Goal: Task Accomplishment & Management: Manage account settings

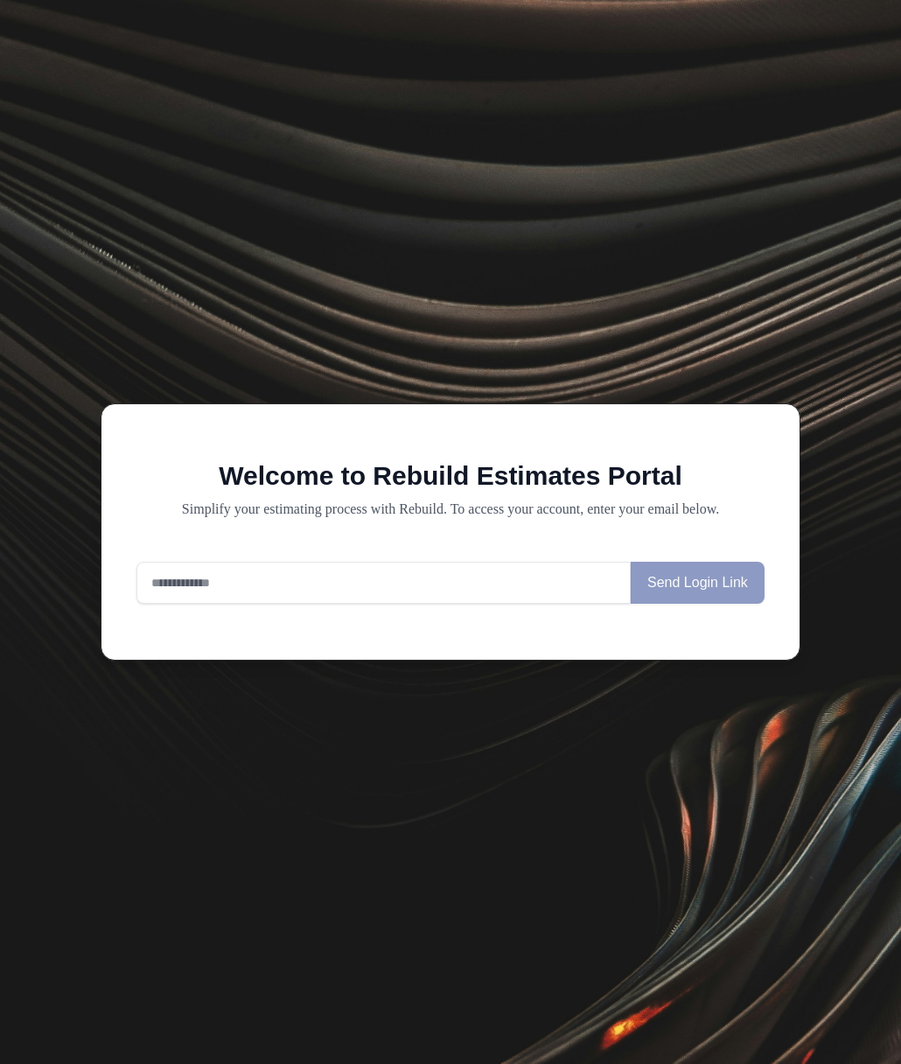
click at [435, 577] on input "email" at bounding box center [383, 583] width 494 height 42
click at [474, 593] on input "email" at bounding box center [383, 583] width 494 height 42
type input "**********"
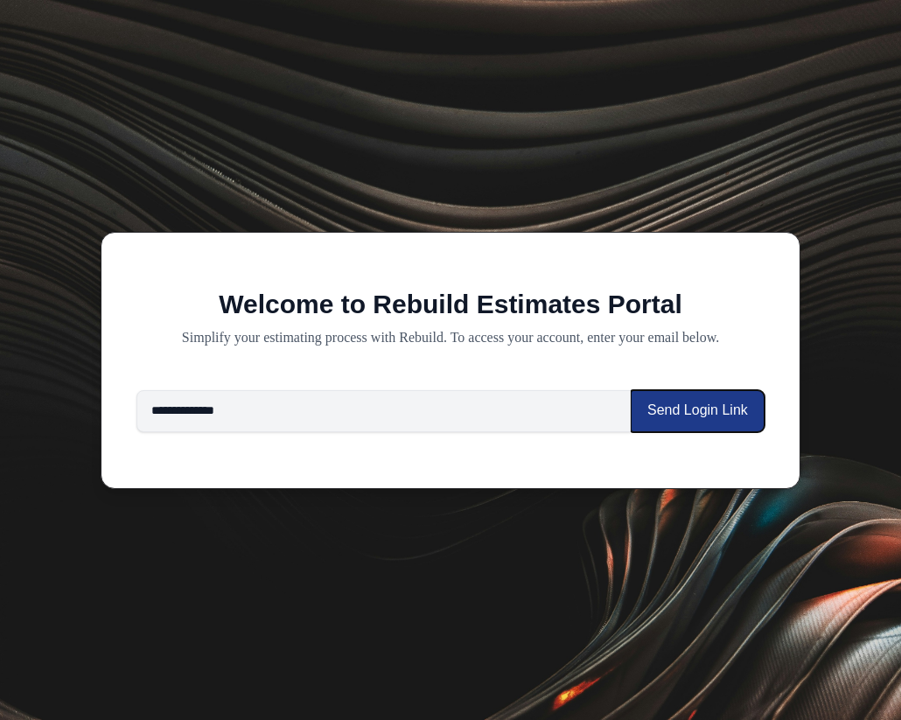
click at [696, 420] on button "Send Login Link" at bounding box center [698, 411] width 134 height 42
